Goal: Entertainment & Leisure: Consume media (video, audio)

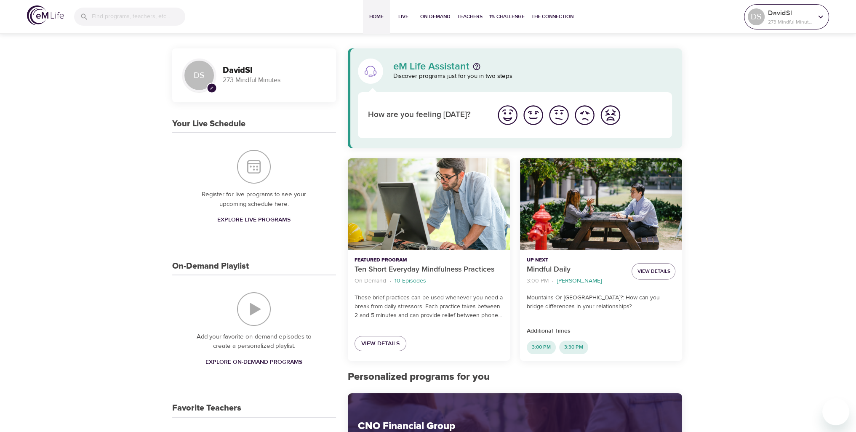
click at [784, 26] on div "[PERSON_NAME] 273 Mindful Minutes" at bounding box center [790, 16] width 48 height 21
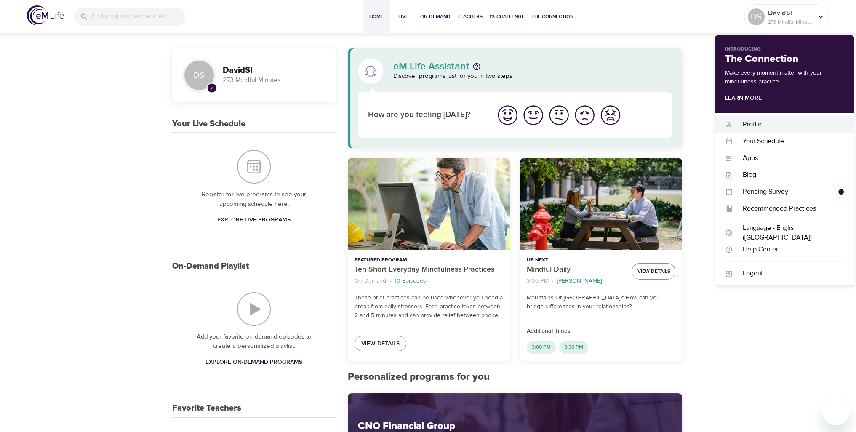
click at [756, 127] on div "Profile" at bounding box center [788, 125] width 111 height 10
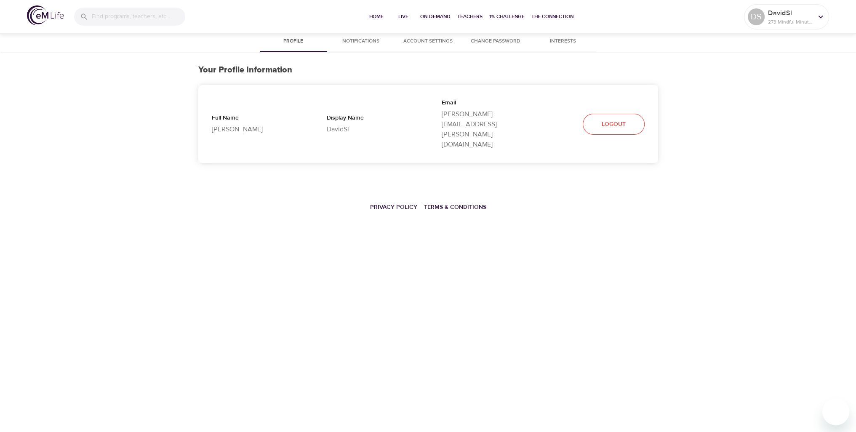
select select "10"
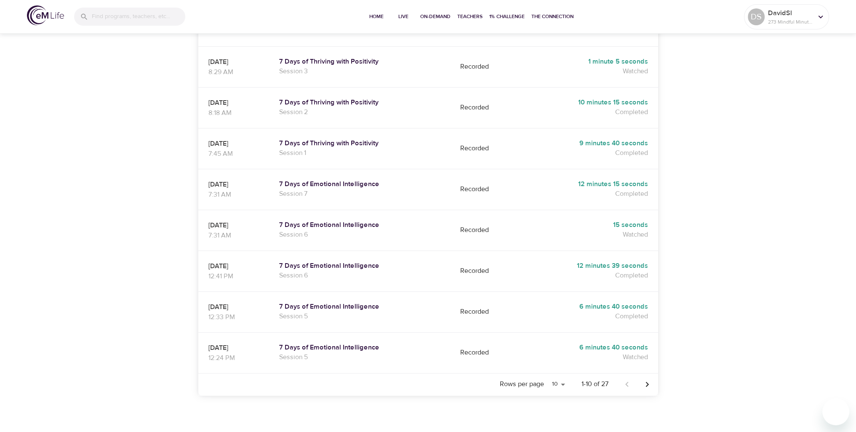
scroll to position [288, 0]
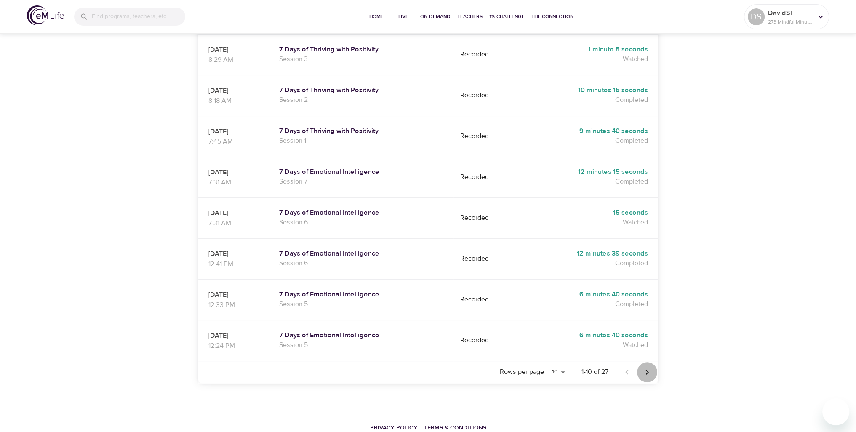
click at [647, 369] on icon "Next page" at bounding box center [646, 371] width 3 height 5
click at [627, 367] on icon "Previous page" at bounding box center [627, 372] width 10 height 10
click at [648, 367] on icon "Next page" at bounding box center [647, 372] width 10 height 10
click at [647, 369] on icon "Next page" at bounding box center [646, 371] width 3 height 5
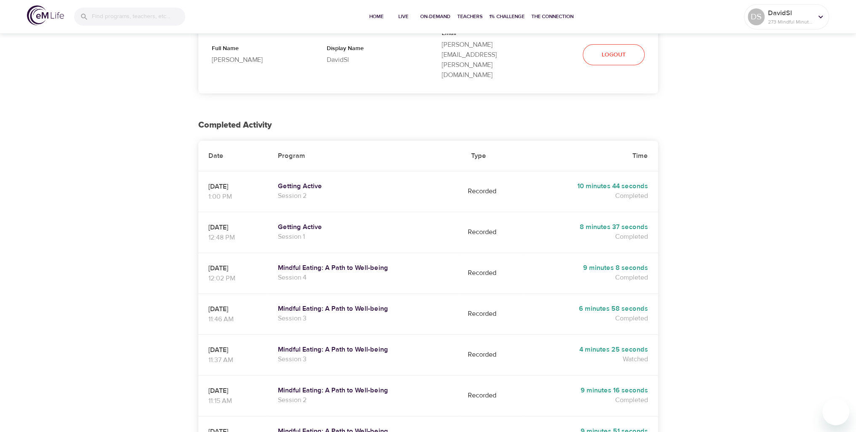
scroll to position [0, 0]
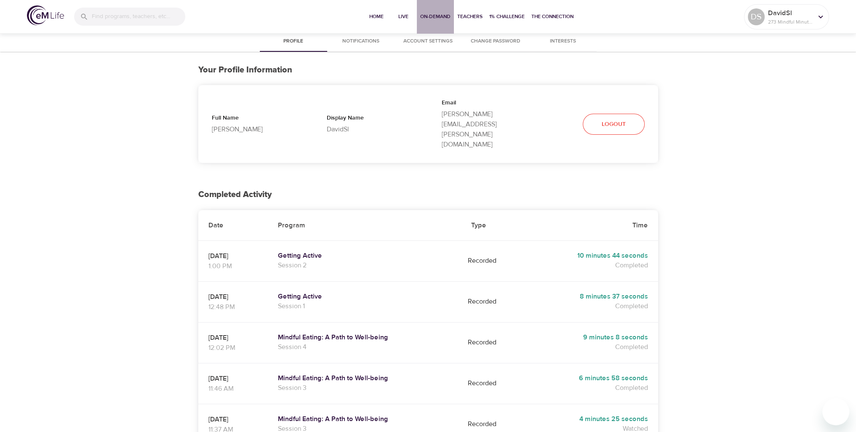
click at [428, 14] on span "On-Demand" at bounding box center [435, 16] width 30 height 9
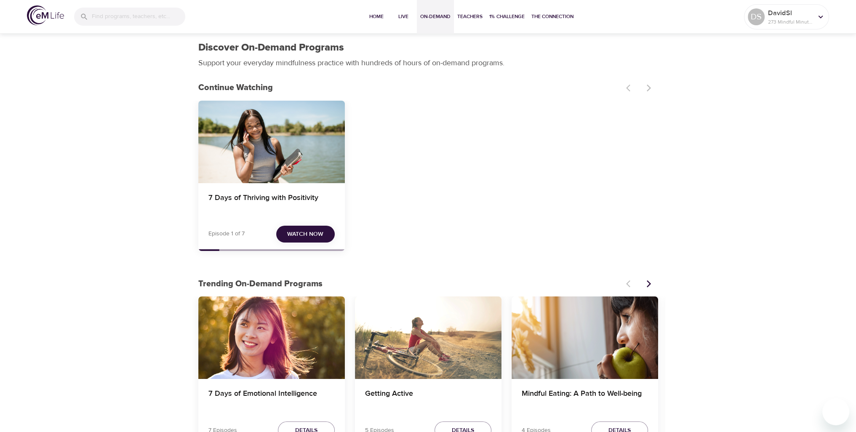
click at [305, 235] on span "Watch Now" at bounding box center [305, 234] width 36 height 11
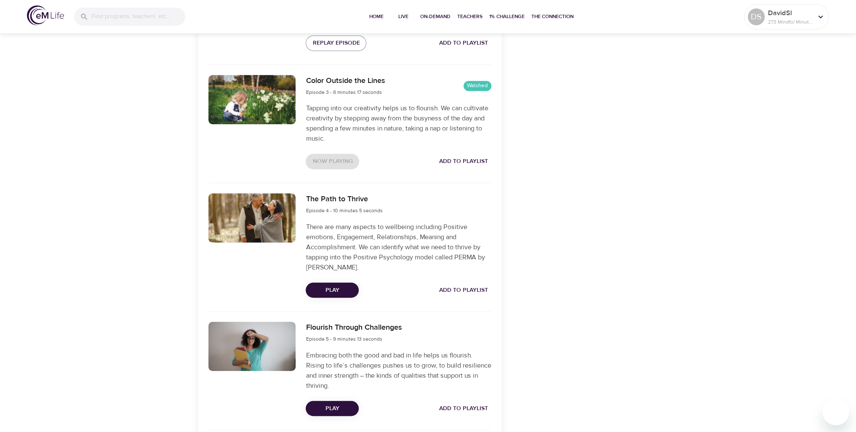
scroll to position [463, 0]
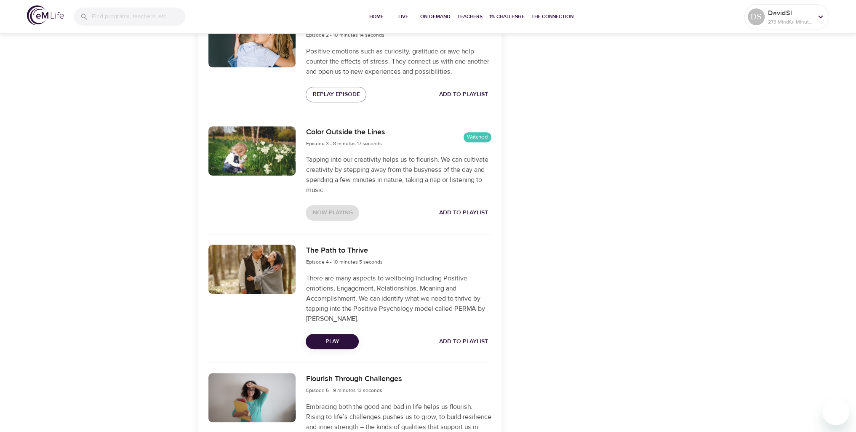
click at [342, 337] on span "Play" at bounding box center [332, 341] width 40 height 11
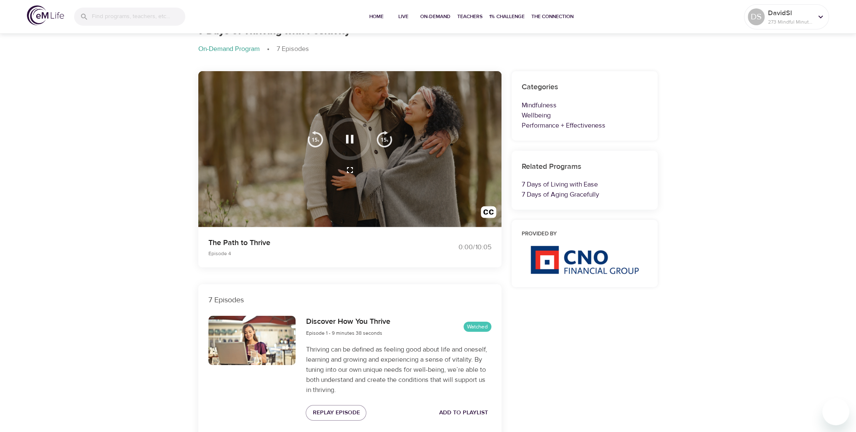
scroll to position [0, 0]
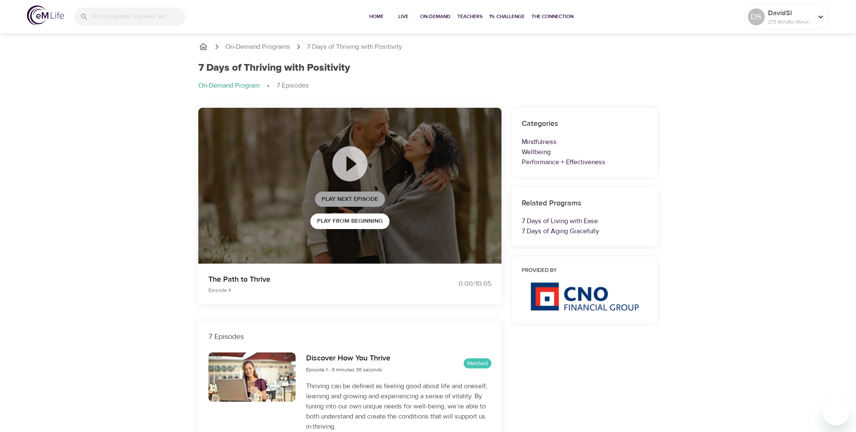
click at [352, 199] on span "Play Next Episode" at bounding box center [350, 199] width 56 height 11
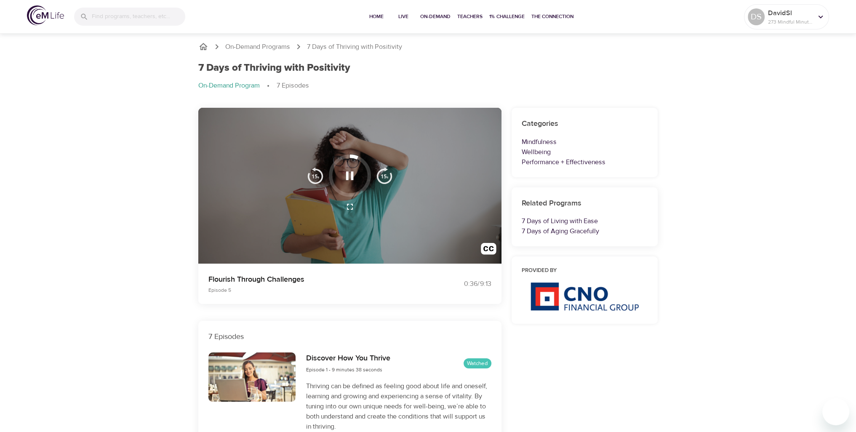
scroll to position [42, 0]
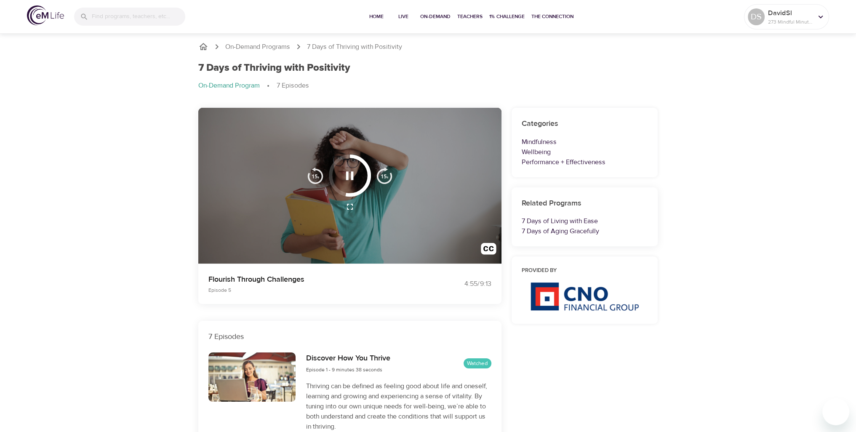
scroll to position [0, 0]
